Goal: Task Accomplishment & Management: Use online tool/utility

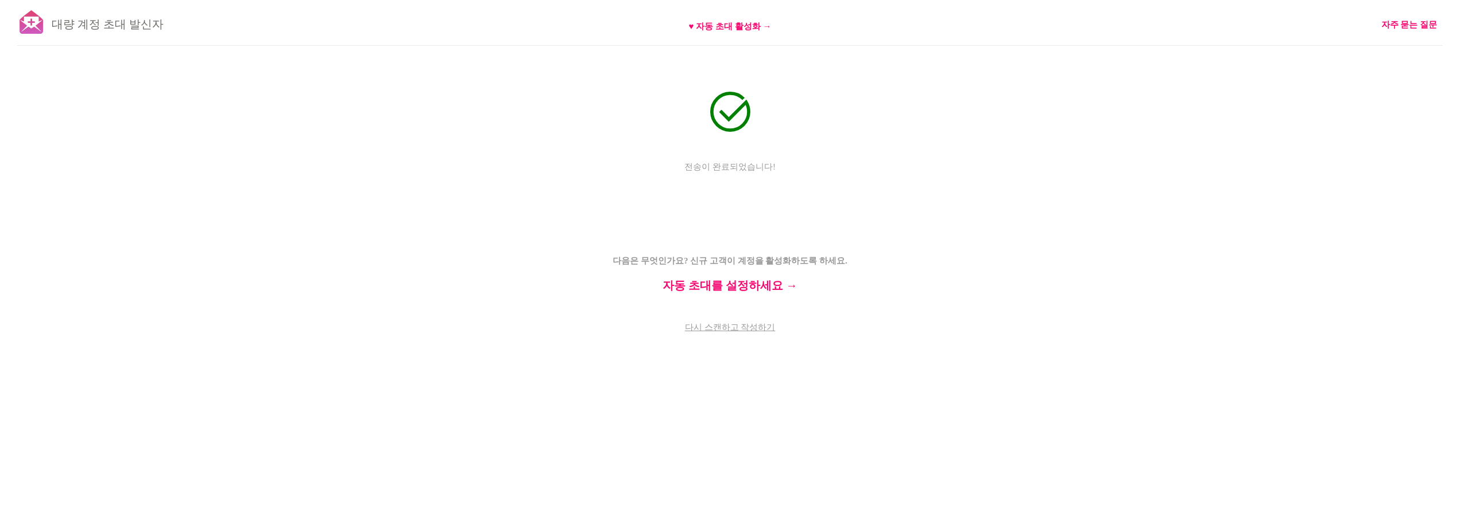
click at [773, 382] on div "대량 계정 초대 발신자 ♥ 자동 초대 활성화 → 자주 묻는 질문 전송이 완료되었습니다! 전송 일시 중지 (최대 30분 정도 소요될 수 있습니다…" at bounding box center [730, 200] width 1460 height 401
drag, startPoint x: 658, startPoint y: 260, endPoint x: 853, endPoint y: 261, distance: 195.0
click at [853, 261] on p "다음은 무엇인가요? 신규 고객이 계정을 활성화하도록 하세요. 자동 초대를 설정하세요 →" at bounding box center [730, 260] width 344 height 62
click at [78, 26] on font "대량 계정 초대 발신자" at bounding box center [108, 24] width 112 height 13
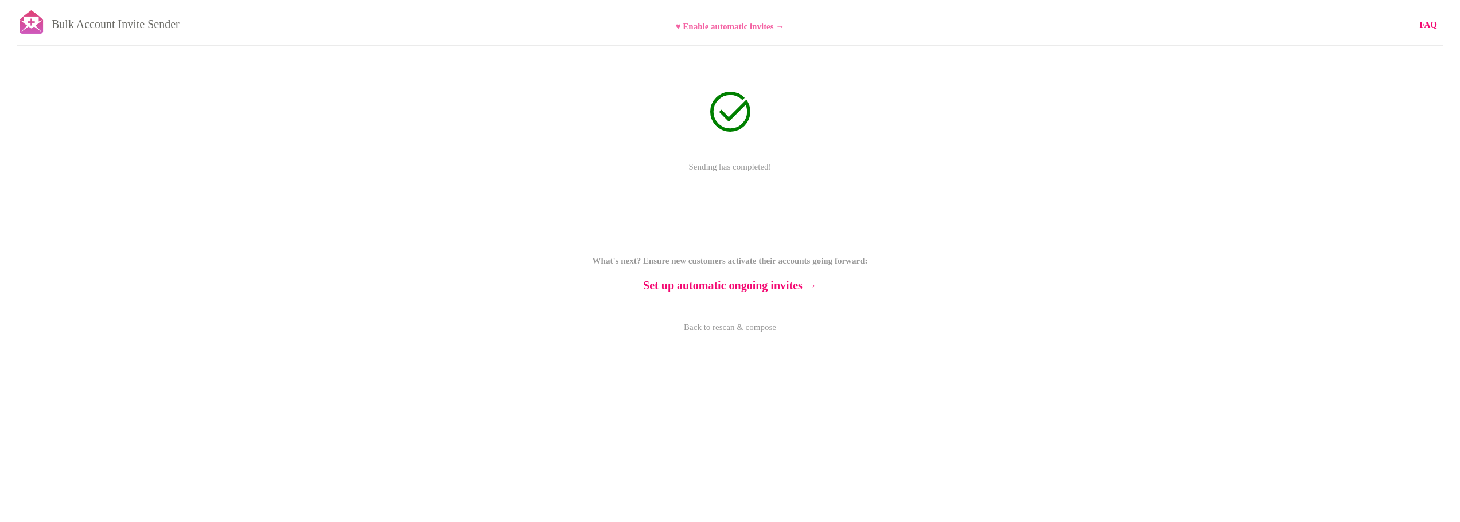
click at [766, 25] on b "♥ Enable automatic invites →" at bounding box center [730, 26] width 109 height 9
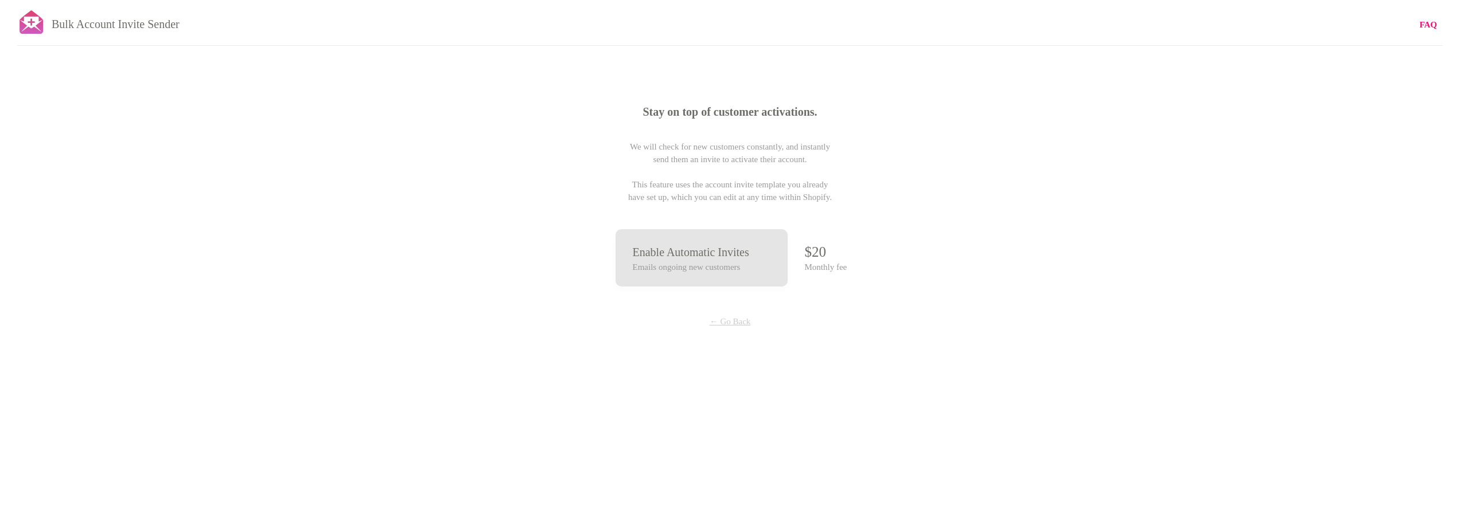
drag, startPoint x: 739, startPoint y: 323, endPoint x: 716, endPoint y: 317, distance: 23.4
click at [738, 323] on p "← Go Back" at bounding box center [730, 321] width 86 height 13
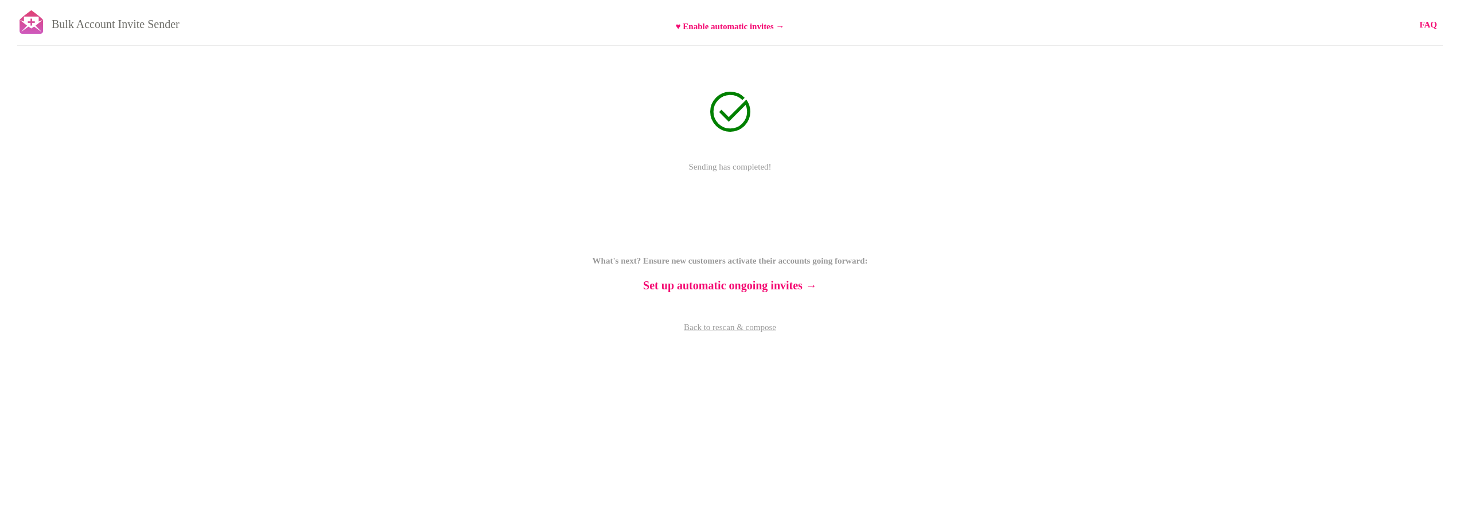
click at [117, 28] on p "Bulk Account Invite Sender" at bounding box center [116, 21] width 128 height 29
click at [1420, 24] on b "FAQ" at bounding box center [1428, 24] width 18 height 9
click at [1170, 237] on div "Bulk Account Invite Sender ♥ Enable automatic invites → FAQ Sending has complet…" at bounding box center [730, 200] width 1460 height 401
drag, startPoint x: 782, startPoint y: 257, endPoint x: 735, endPoint y: 224, distance: 57.1
click at [782, 257] on font "다음은 무엇인가요? 신규 고객이 계정을 활성화하도록 하세요." at bounding box center [729, 260] width 235 height 9
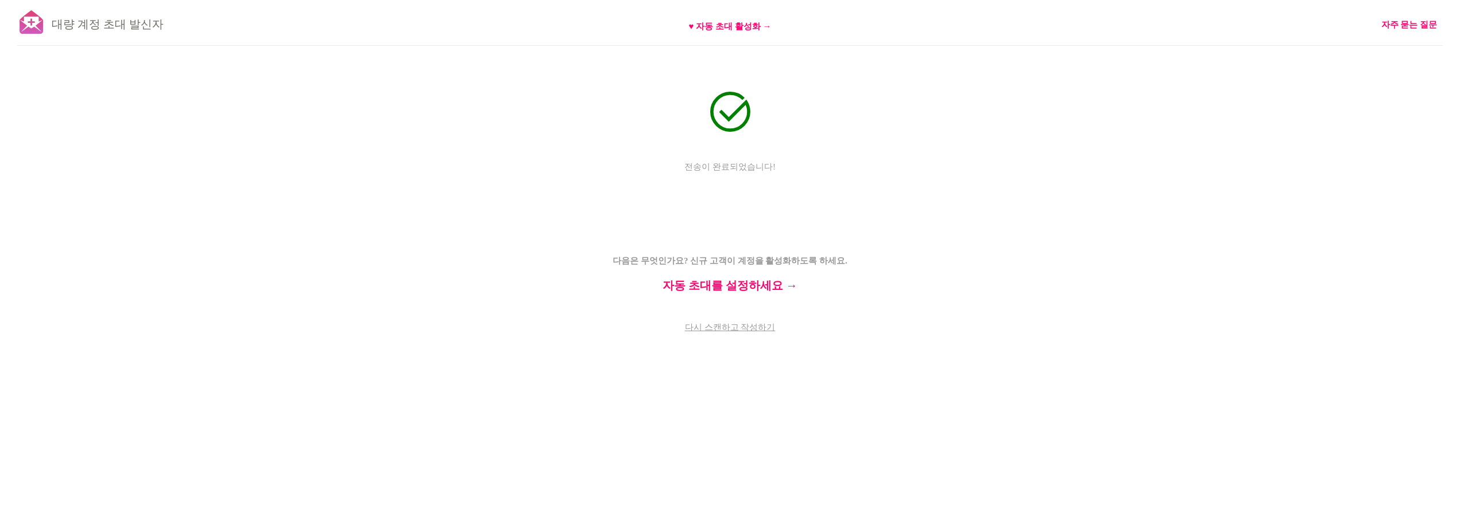
click at [759, 141] on div "대량 계정 초대 발신자 ♥ 자동 초대 활성화 → 자주 묻는 질문 전송이 완료되었습니다! 전송 일시 중지 (최대 30분 정도 소요될 수 있습니다…" at bounding box center [730, 200] width 1460 height 401
click at [755, 137] on div "대량 계정 초대 발신자 ♥ 자동 초대 활성화 → 자주 묻는 질문 전송이 완료되었습니다! 전송 일시 중지 (최대 30분 정도 소요될 수 있습니다…" at bounding box center [730, 200] width 1460 height 401
click at [749, 329] on font "다시 스캔하고 작성하기" at bounding box center [730, 327] width 91 height 9
